Goal: Task Accomplishment & Management: Manage account settings

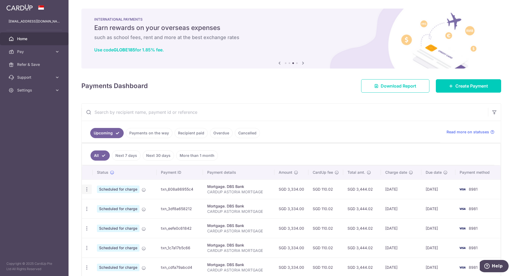
click at [86, 189] on icon "button" at bounding box center [87, 190] width 6 height 6
click at [116, 219] on span "Cancel payment" at bounding box center [115, 217] width 36 height 6
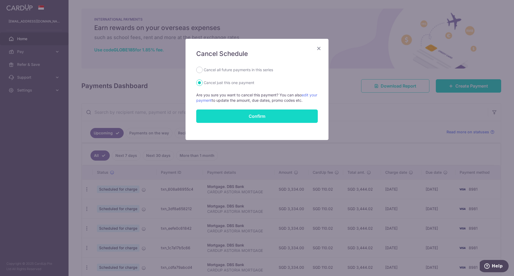
click at [271, 118] on button "Confirm" at bounding box center [257, 116] width 122 height 13
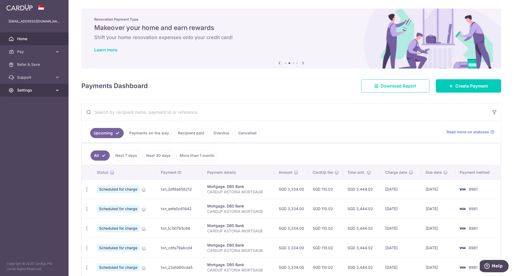
click at [50, 88] on span "Settings" at bounding box center [34, 90] width 35 height 5
drag, startPoint x: 27, startPoint y: 119, endPoint x: 34, endPoint y: 116, distance: 7.9
click at [27, 119] on link "Logout" at bounding box center [34, 116] width 69 height 13
